Goal: Book appointment/travel/reservation

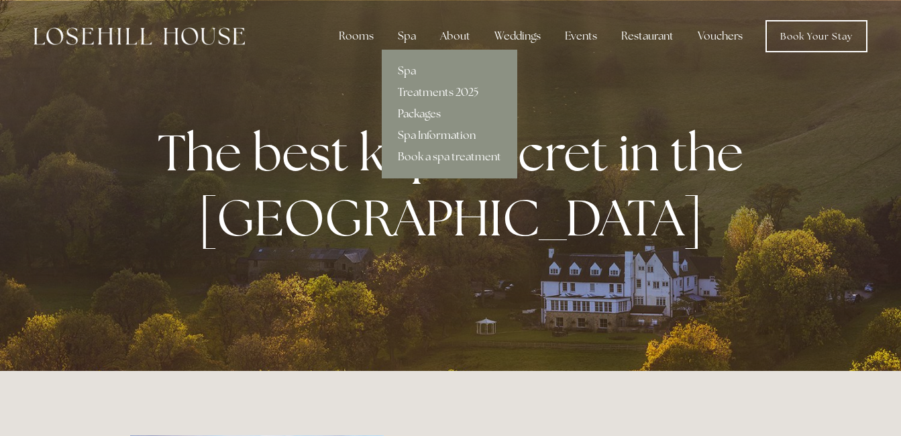
click at [417, 113] on link "Packages" at bounding box center [449, 113] width 135 height 21
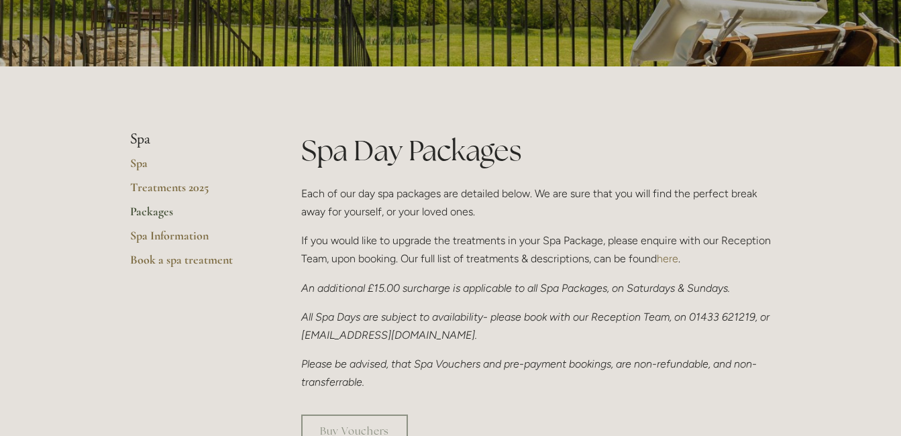
scroll to position [217, 0]
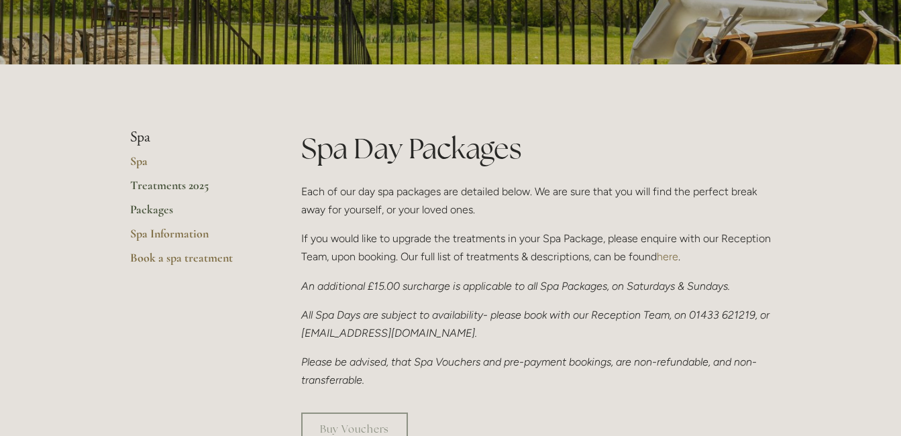
click at [192, 188] on link "Treatments 2025" at bounding box center [194, 190] width 128 height 24
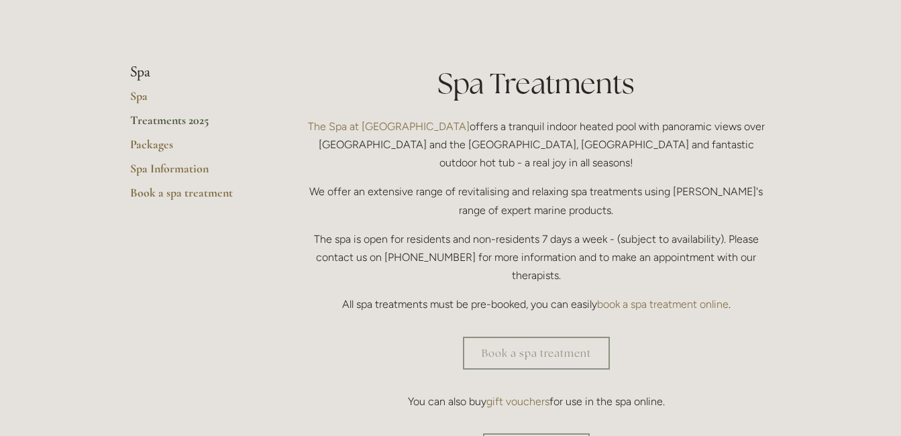
scroll to position [280, 0]
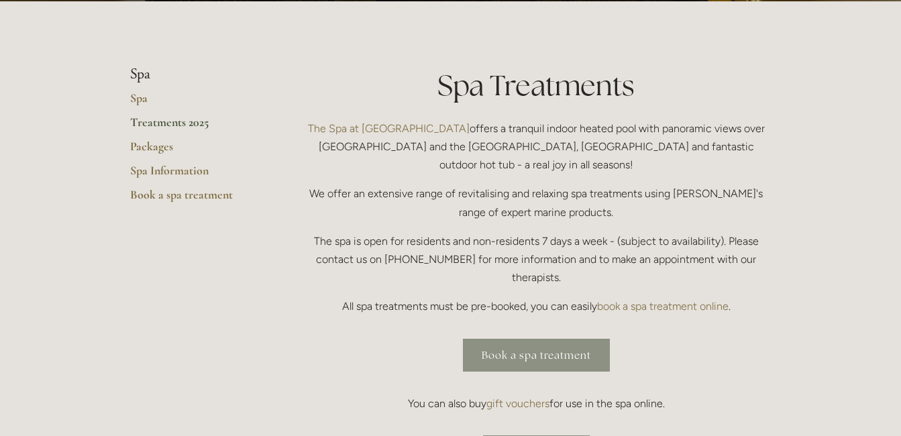
click at [540, 339] on link "Book a spa treatment" at bounding box center [536, 355] width 147 height 33
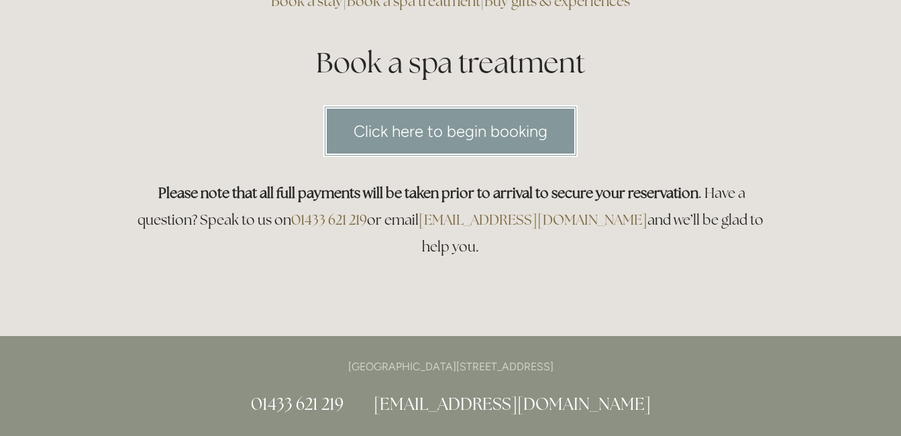
scroll to position [151, 0]
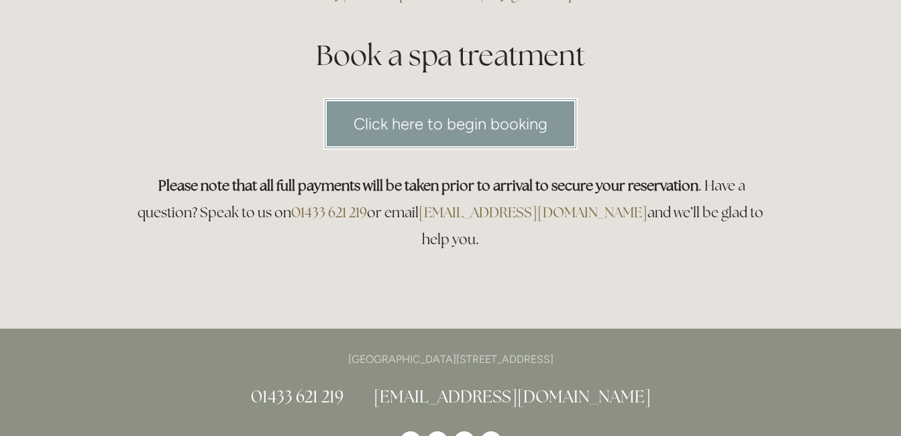
click at [517, 124] on link "Click here to begin booking" at bounding box center [450, 124] width 254 height 52
